Goal: Task Accomplishment & Management: Manage account settings

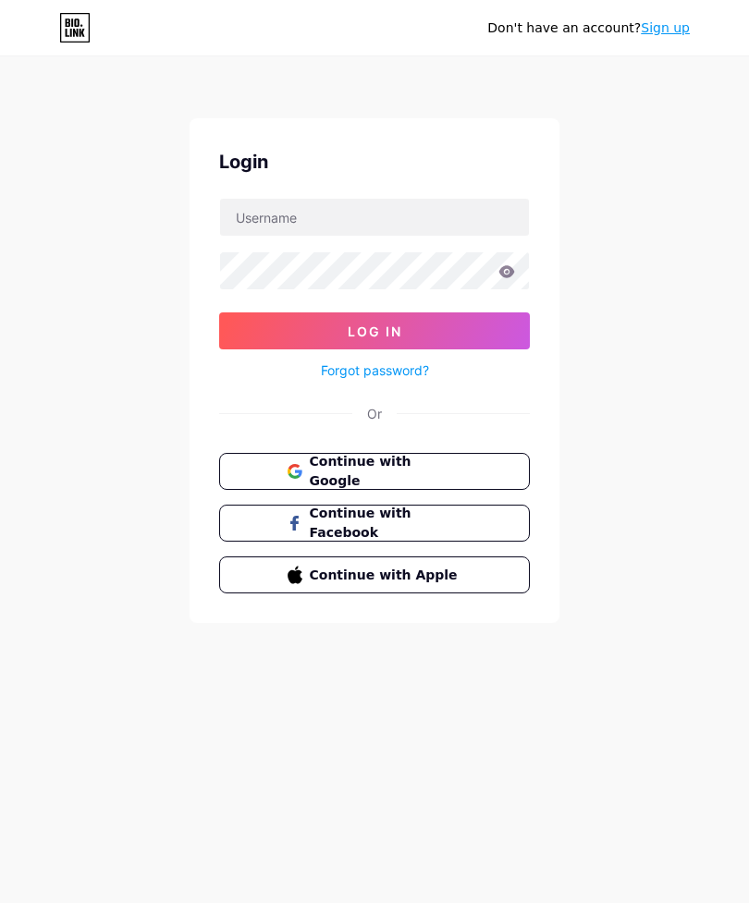
click at [480, 462] on button "Continue with Google" at bounding box center [374, 471] width 311 height 37
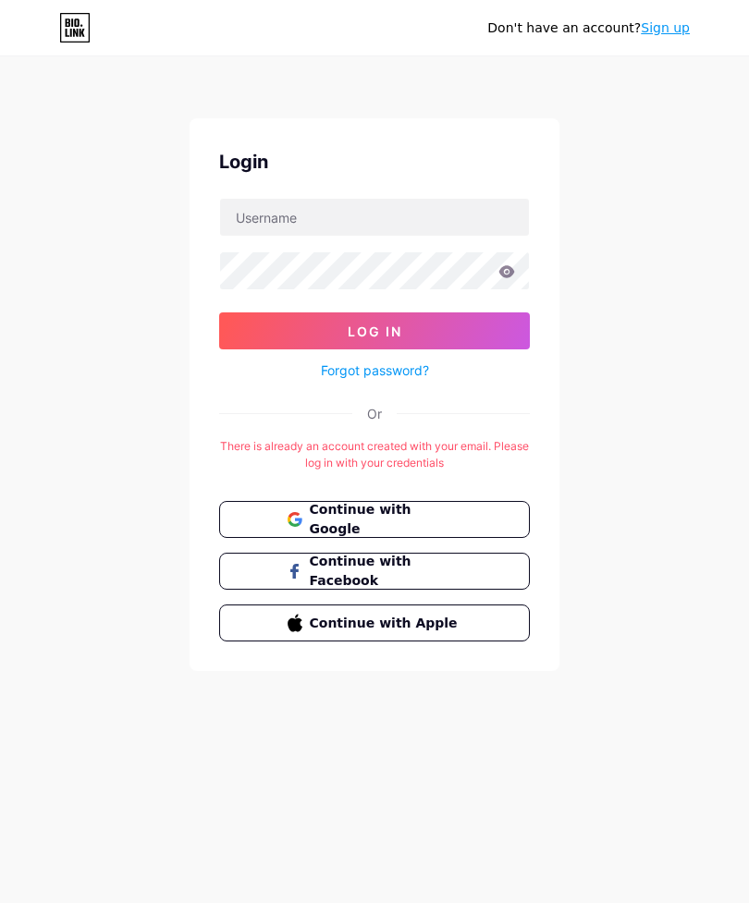
click at [446, 517] on span "Continue with Google" at bounding box center [386, 519] width 153 height 39
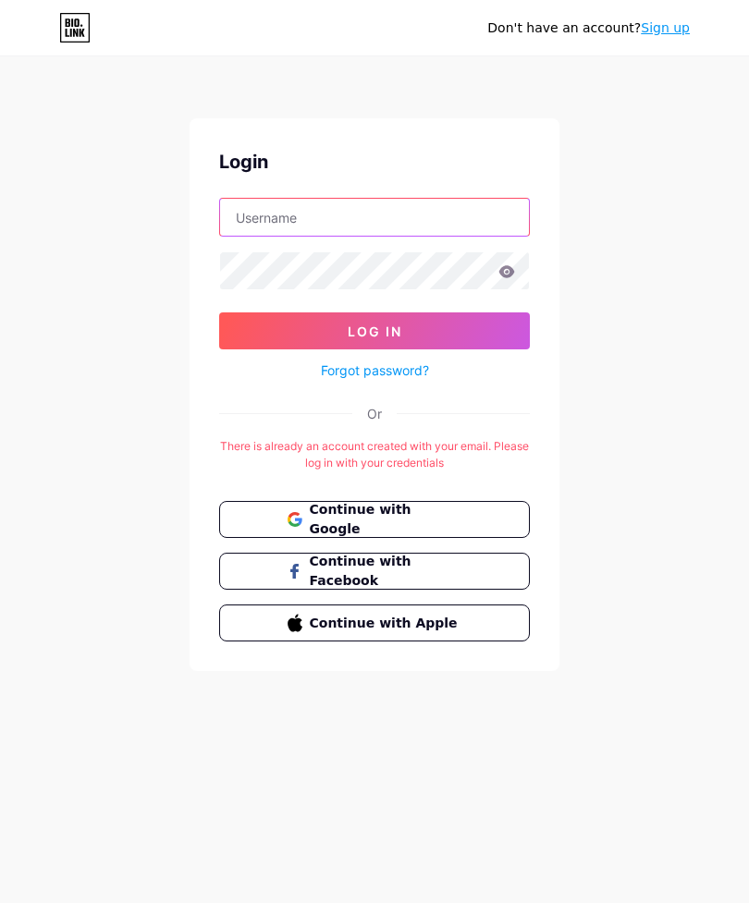
click at [443, 217] on input "text" at bounding box center [374, 217] width 309 height 37
type input "G"
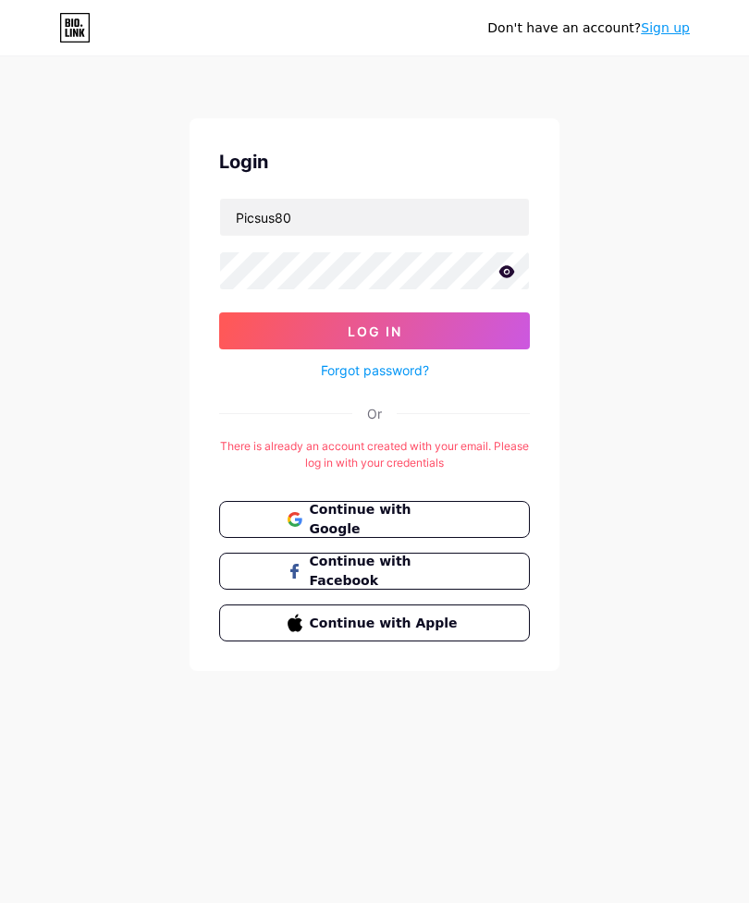
click at [503, 273] on icon at bounding box center [507, 271] width 16 height 12
click at [418, 333] on button "Log In" at bounding box center [374, 330] width 311 height 37
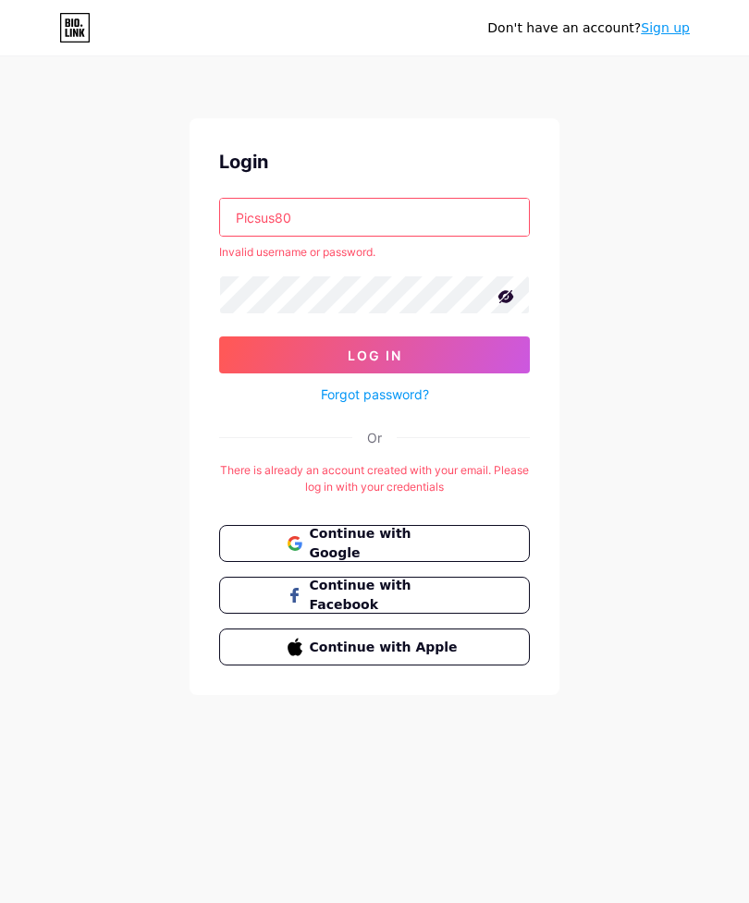
click at [397, 199] on input "Picsus80" at bounding box center [374, 217] width 309 height 37
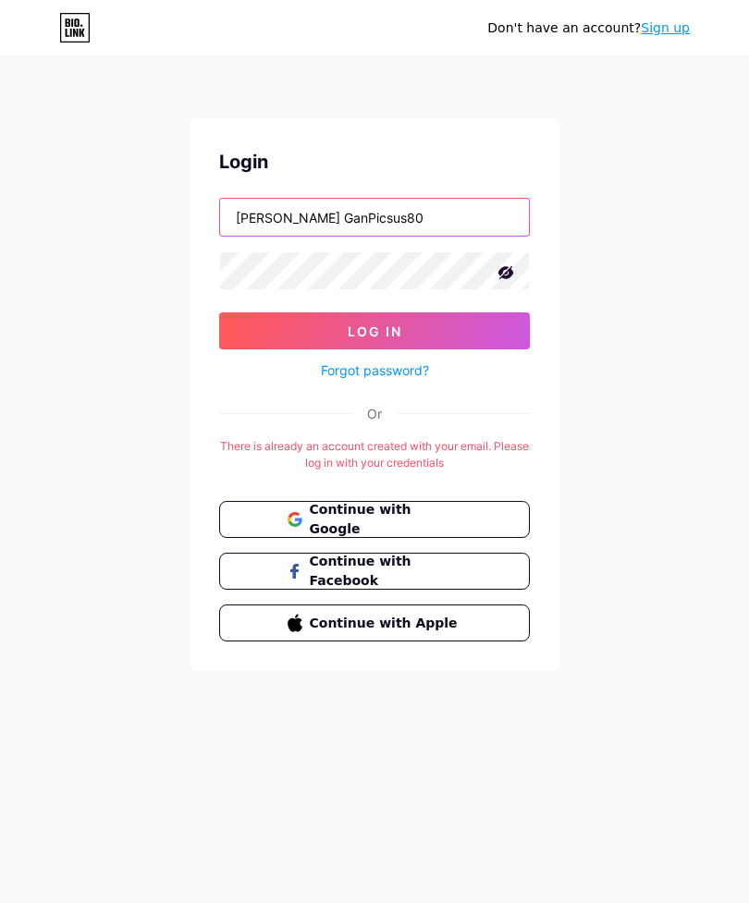
click at [434, 215] on input "Galvin GanPicsus80" at bounding box center [374, 217] width 309 height 37
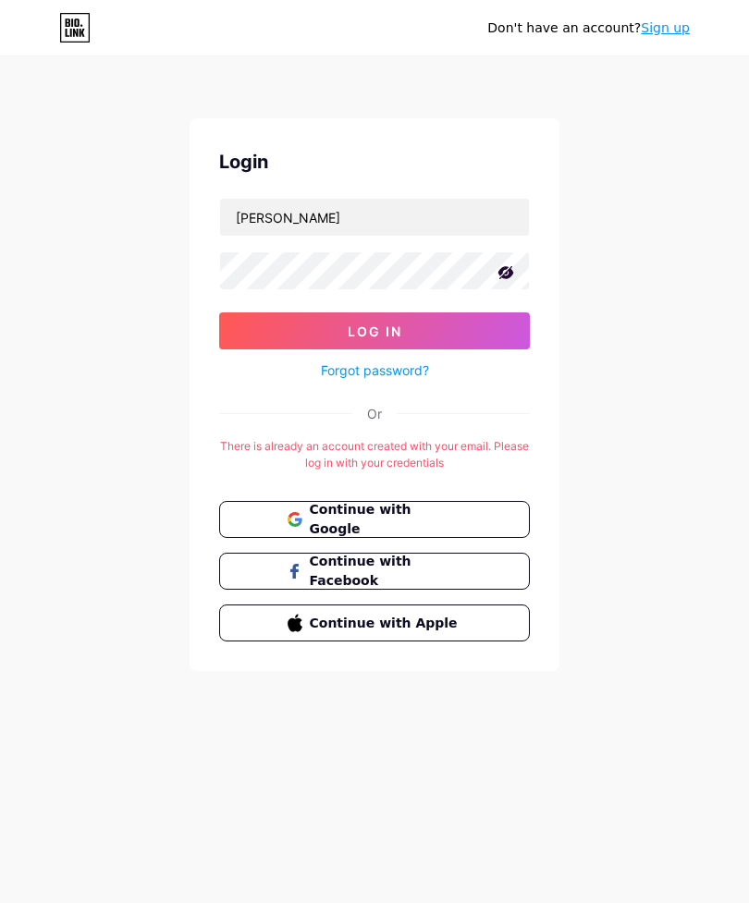
click at [488, 322] on button "Log In" at bounding box center [374, 330] width 311 height 37
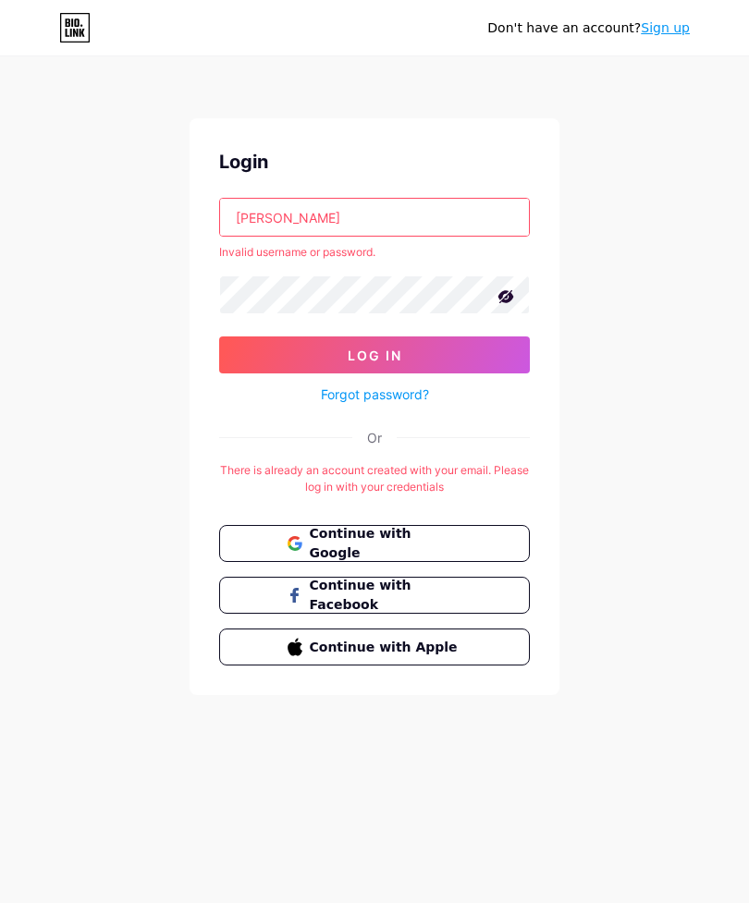
click at [423, 214] on input "Galvin Gan" at bounding box center [374, 217] width 309 height 37
type input "G"
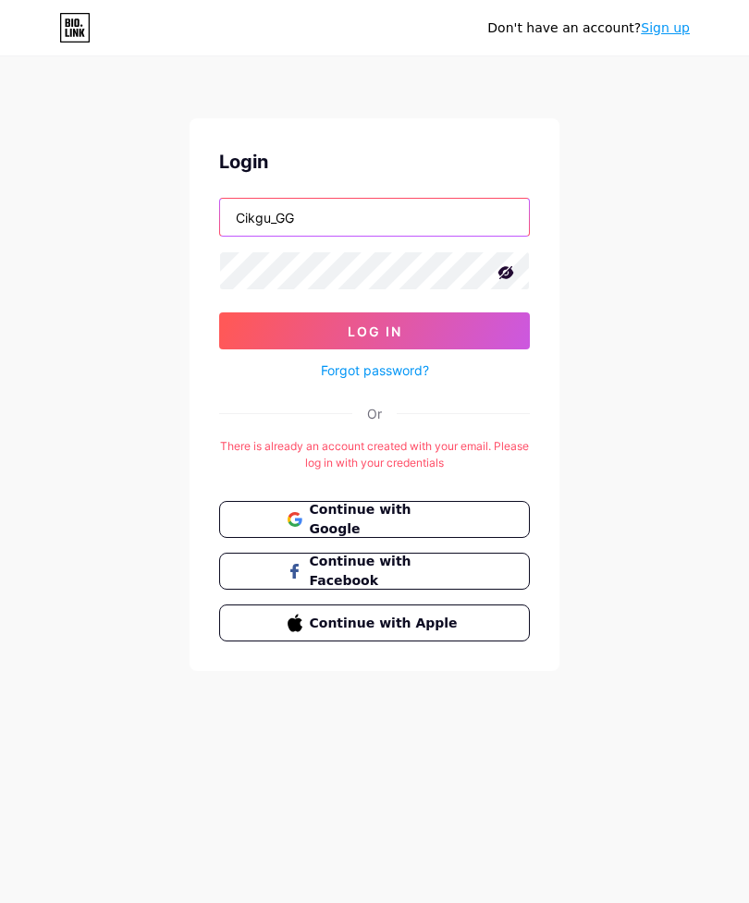
type input "Cikgu_GG"
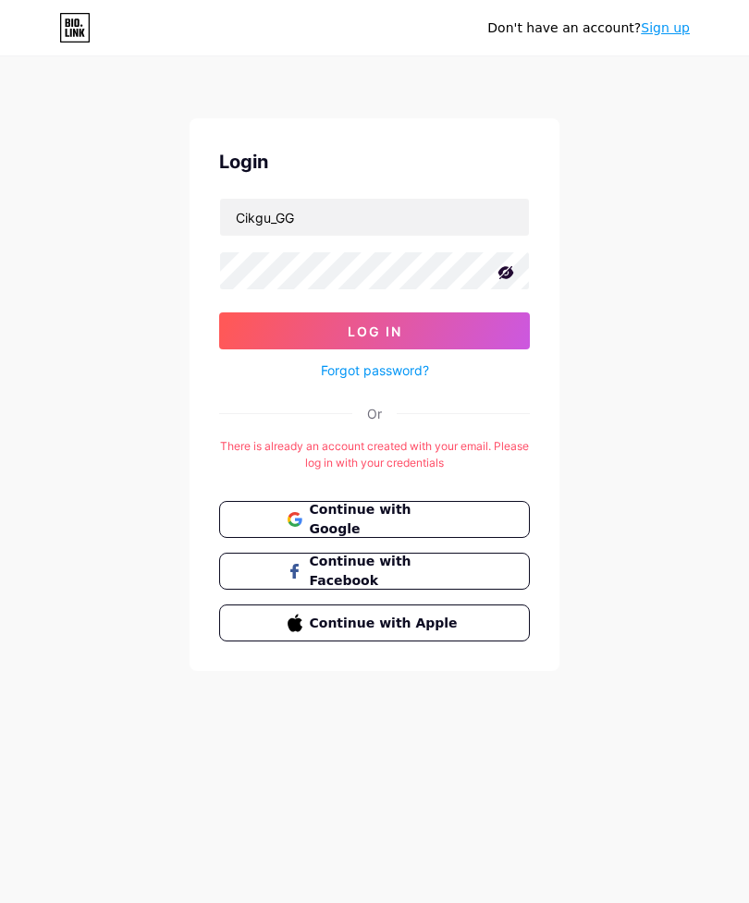
click at [437, 322] on button "Log In" at bounding box center [374, 330] width 311 height 37
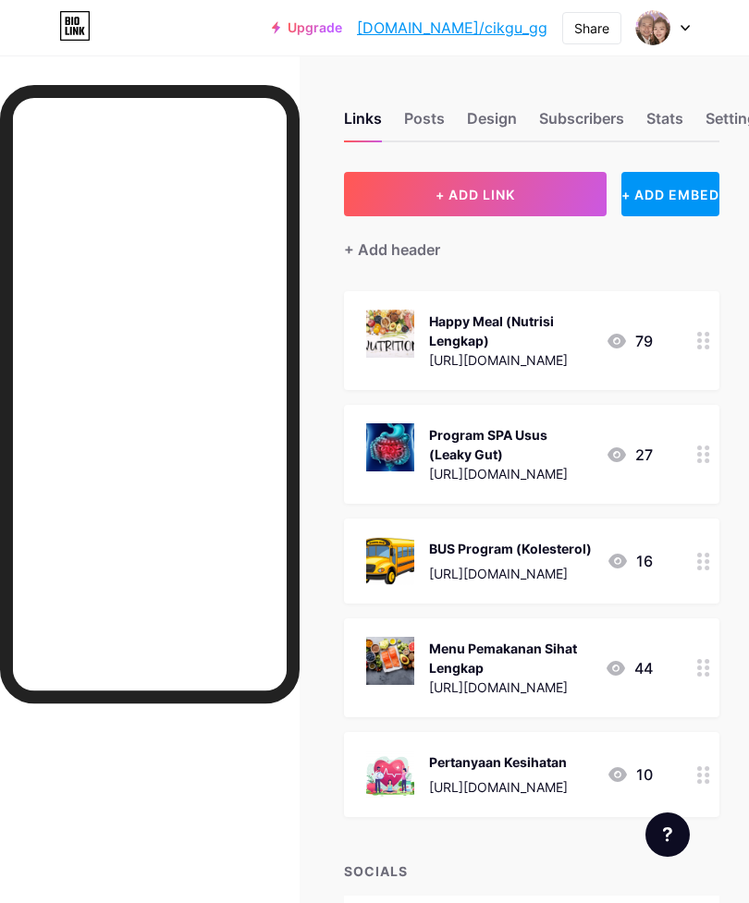
click at [712, 565] on div at bounding box center [703, 561] width 31 height 85
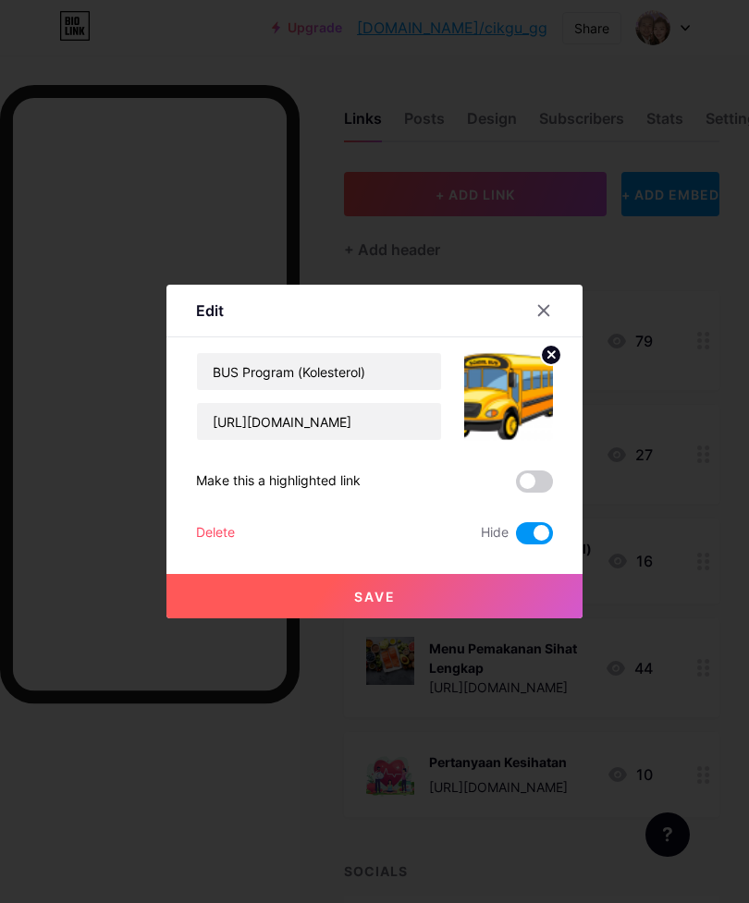
click at [287, 775] on div at bounding box center [374, 451] width 749 height 903
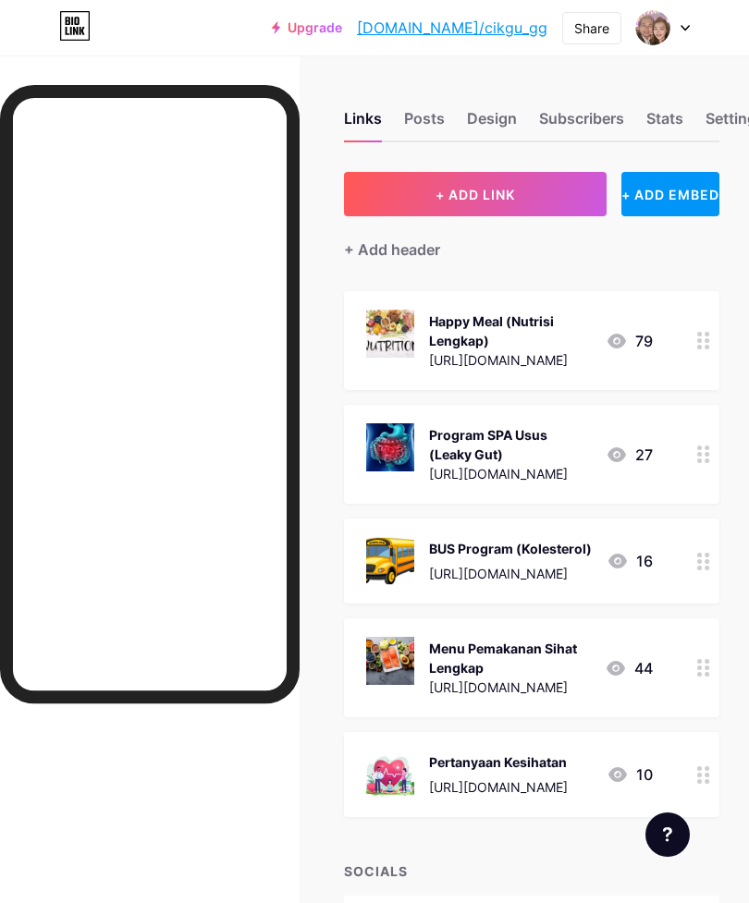
click at [710, 669] on div at bounding box center [703, 667] width 31 height 99
click at [533, 544] on span at bounding box center [534, 533] width 37 height 22
click at [516, 538] on input "checkbox" at bounding box center [516, 538] width 0 height 0
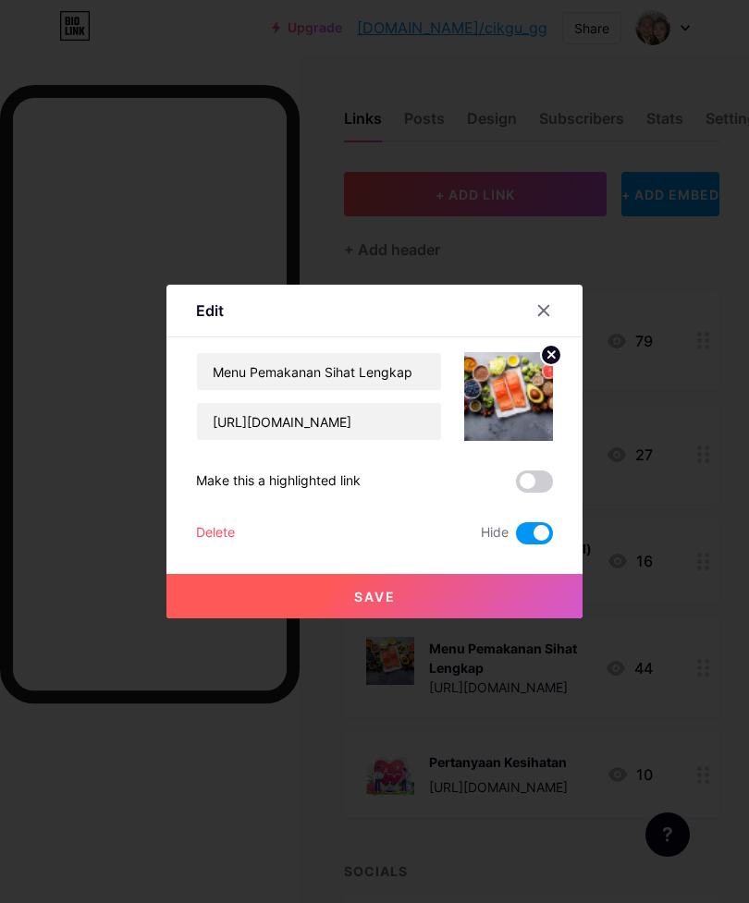
click at [500, 618] on button "Save" at bounding box center [374, 596] width 416 height 44
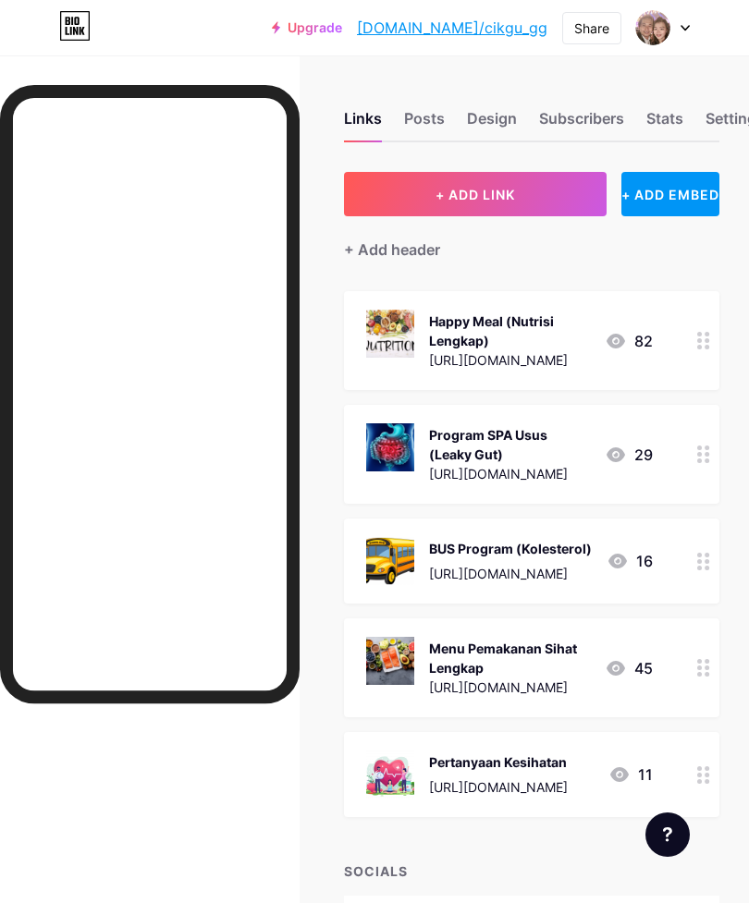
click at [227, 787] on div at bounding box center [149, 521] width 299 height 873
